Goal: Navigation & Orientation: Find specific page/section

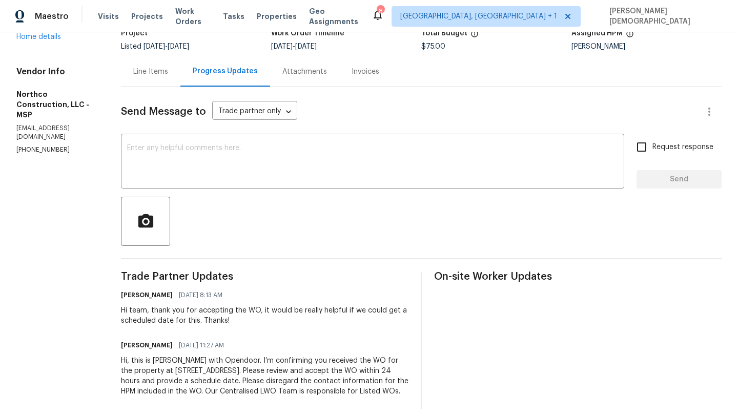
scroll to position [77, 0]
click at [150, 82] on div "Line Items" at bounding box center [150, 71] width 59 height 30
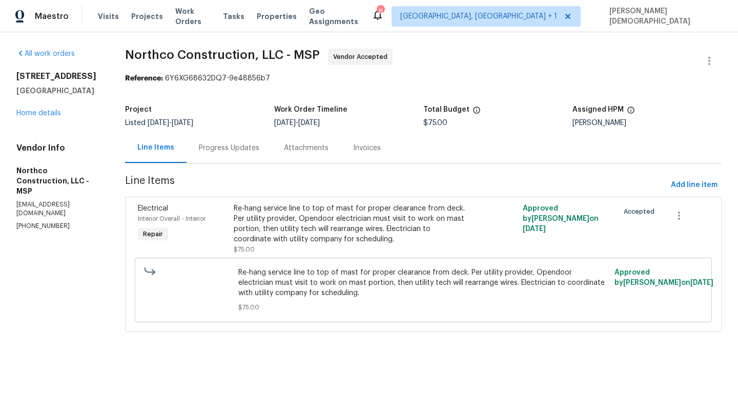
click at [232, 146] on div "Progress Updates" at bounding box center [229, 148] width 60 height 10
